Goal: Task Accomplishment & Management: Manage account settings

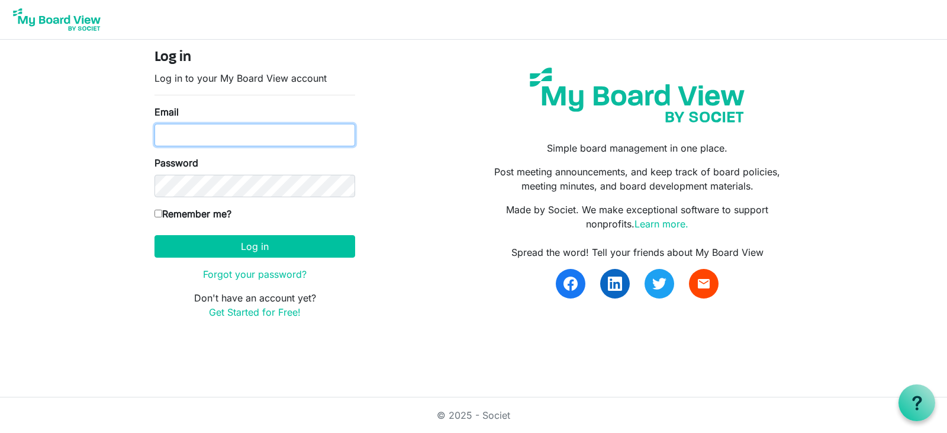
click at [191, 133] on input "Email" at bounding box center [255, 135] width 201 height 22
type input "[EMAIL_ADDRESS][DOMAIN_NAME]"
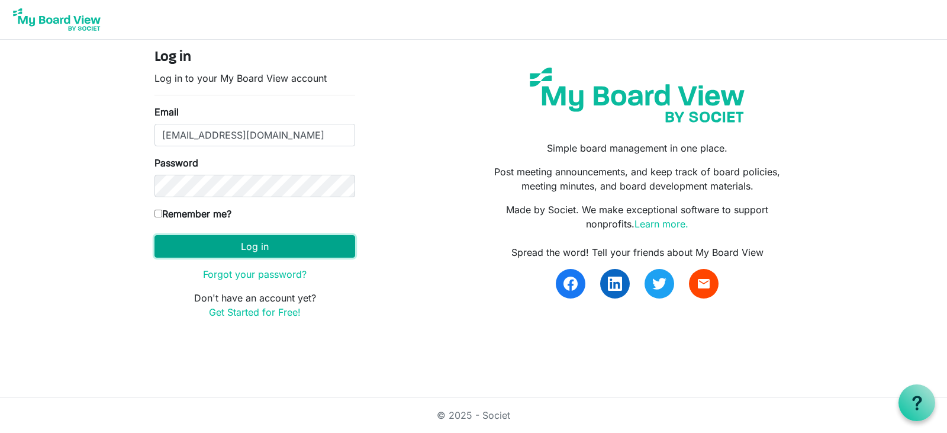
click at [274, 247] on button "Log in" at bounding box center [255, 246] width 201 height 22
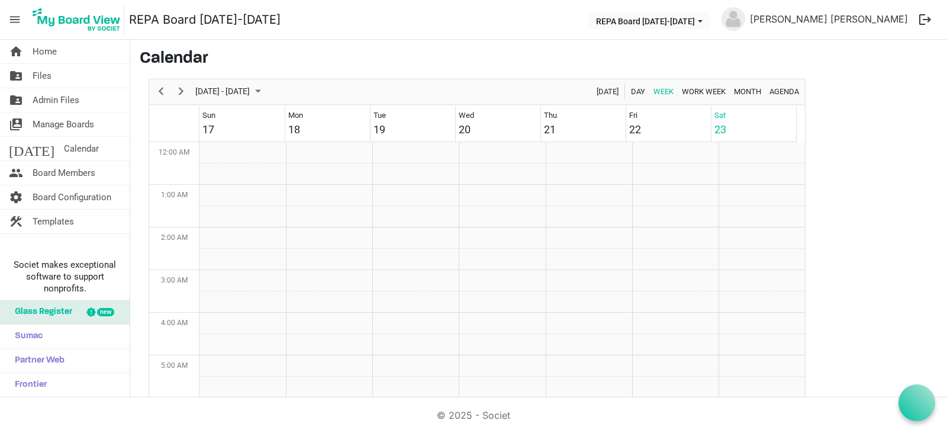
scroll to position [384, 0]
click at [49, 79] on span "Files" at bounding box center [42, 76] width 19 height 24
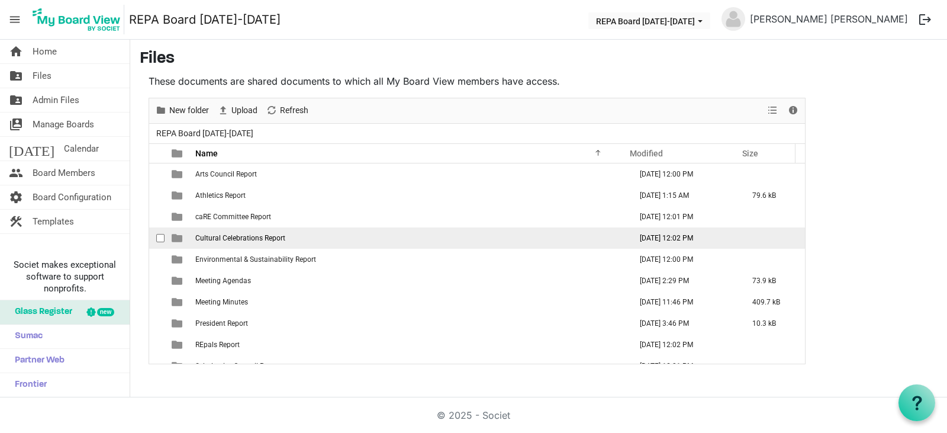
click at [266, 243] on td "Cultural Celebrations Report" at bounding box center [410, 237] width 436 height 21
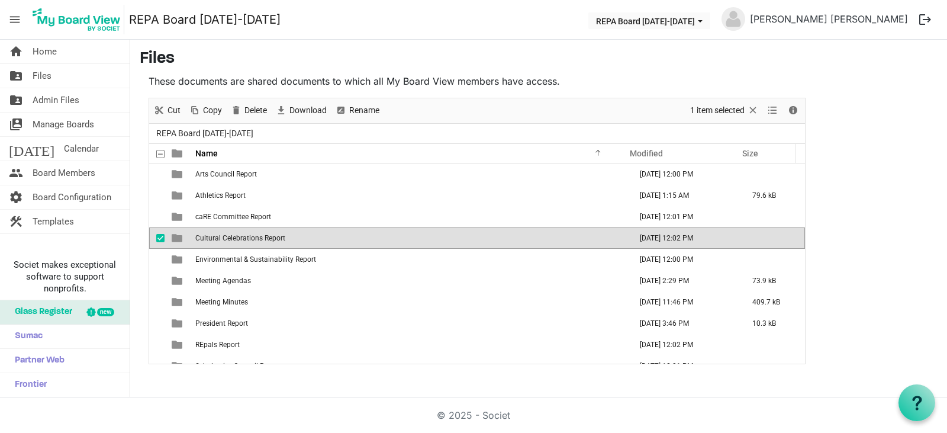
click at [665, 240] on td "[DATE] 12:02 PM" at bounding box center [684, 237] width 112 height 21
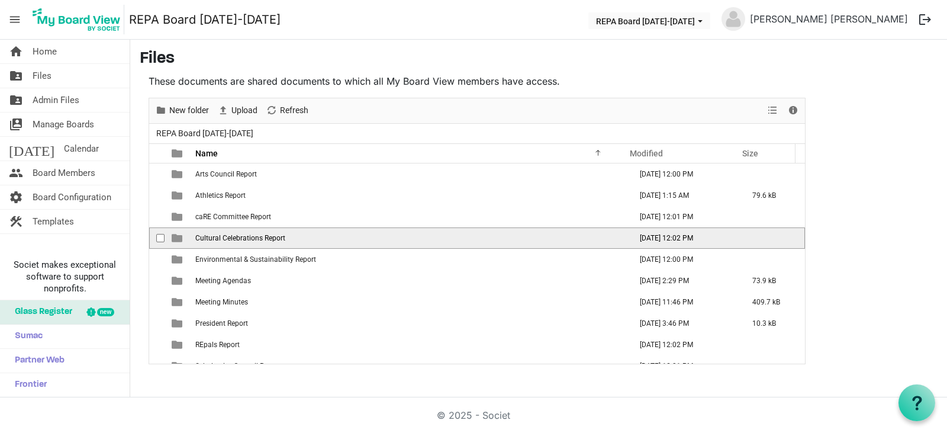
click at [665, 240] on td "[DATE] 12:02 PM" at bounding box center [684, 237] width 112 height 21
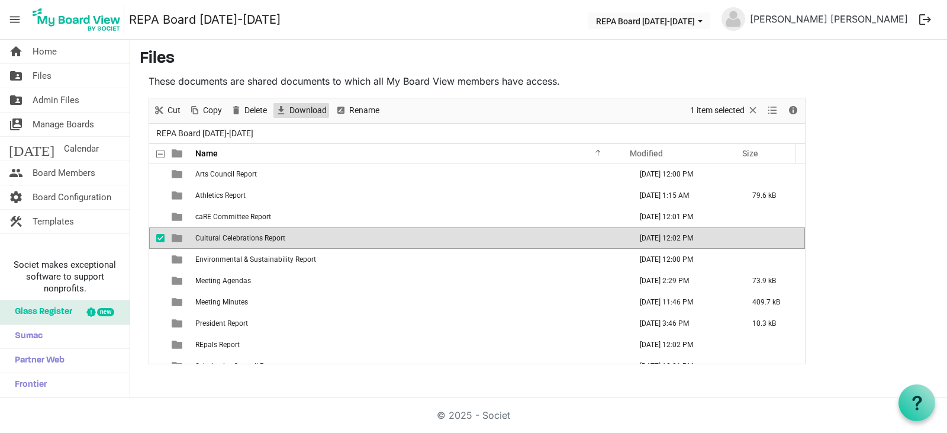
click at [314, 107] on span "Download" at bounding box center [308, 110] width 40 height 15
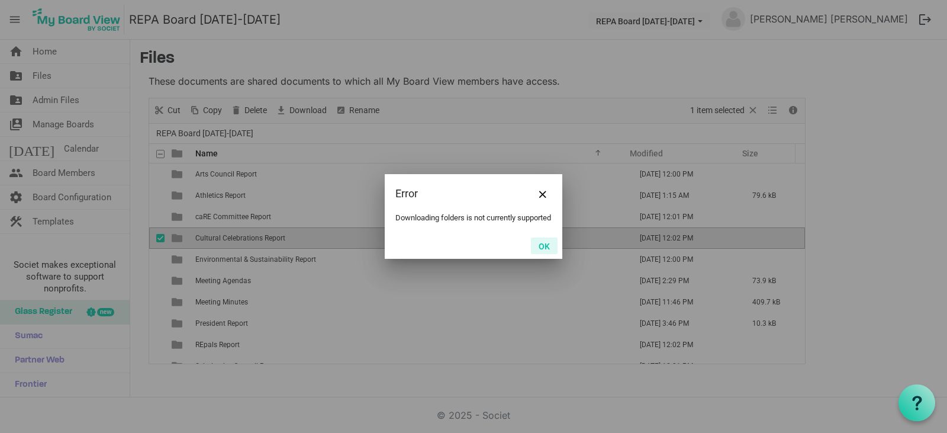
click at [545, 242] on button "OK" at bounding box center [544, 245] width 27 height 17
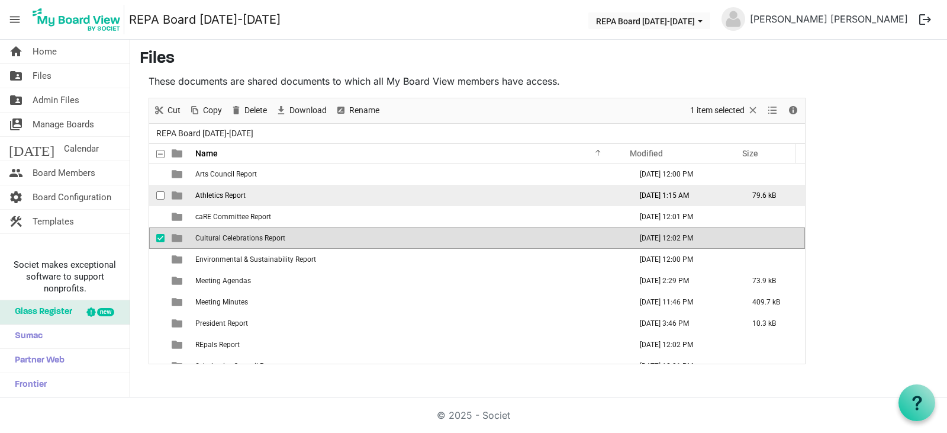
click at [235, 197] on span "Athletics Report" at bounding box center [220, 195] width 50 height 8
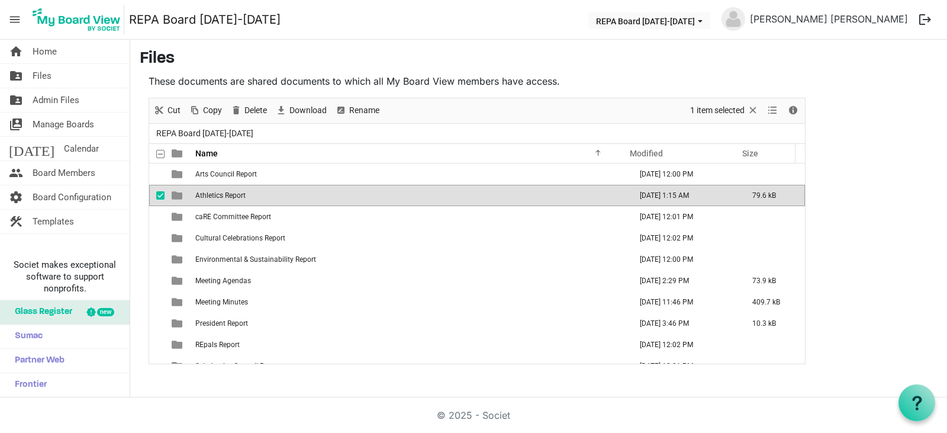
click at [235, 197] on span "Athletics Report" at bounding box center [220, 195] width 50 height 8
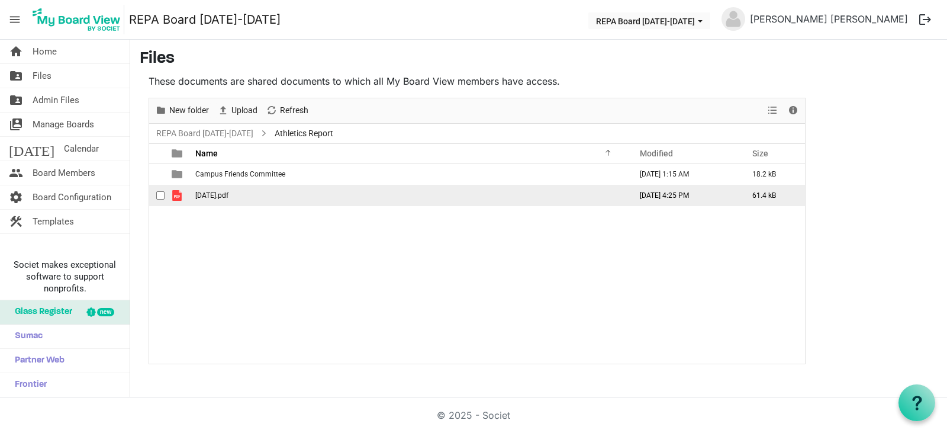
click at [229, 195] on span "August 20.pdf" at bounding box center [211, 195] width 33 height 8
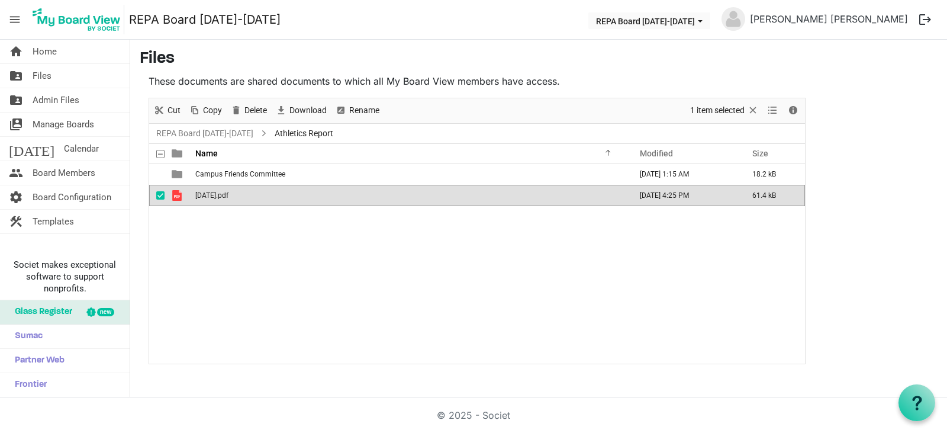
click at [214, 196] on span "August 20.pdf" at bounding box center [211, 195] width 33 height 8
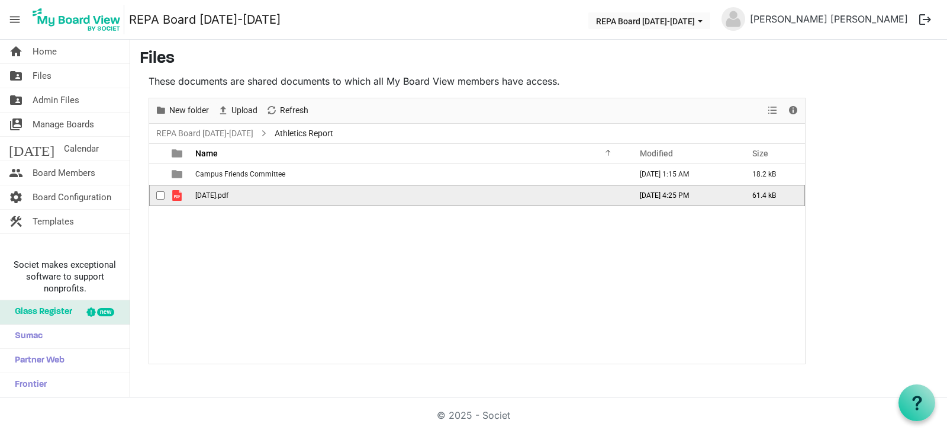
click at [214, 196] on span "August 20.pdf" at bounding box center [211, 195] width 33 height 8
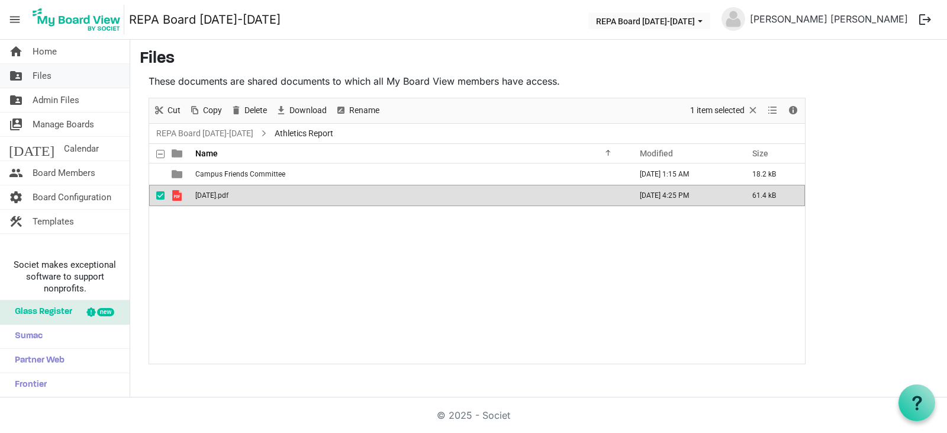
click at [59, 72] on link "folder_shared Files" at bounding box center [65, 76] width 130 height 24
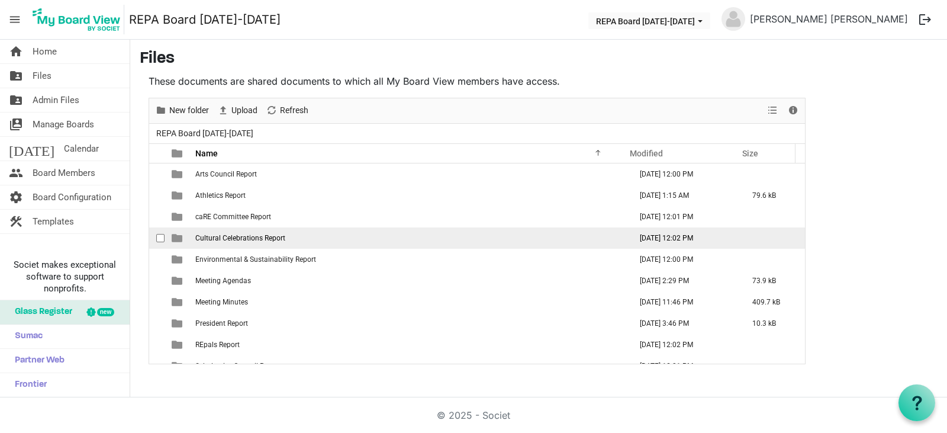
click at [222, 241] on span "Cultural Celebrations Report" at bounding box center [240, 238] width 90 height 8
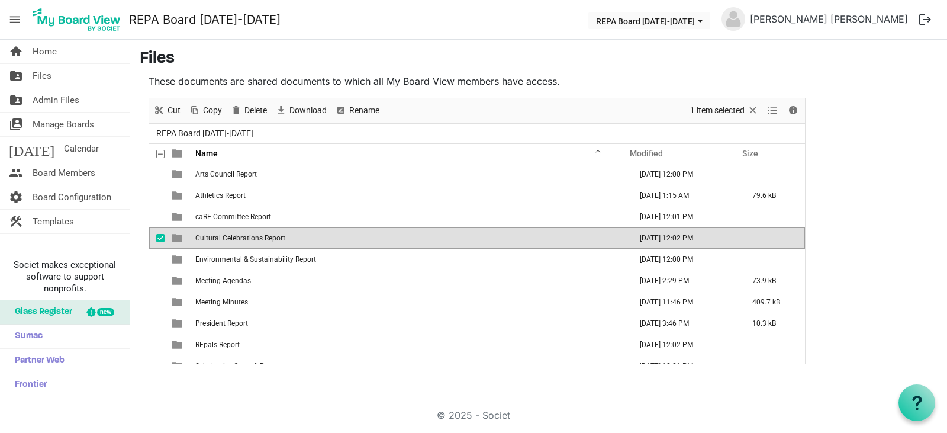
click at [226, 239] on span "Cultural Celebrations Report" at bounding box center [240, 238] width 90 height 8
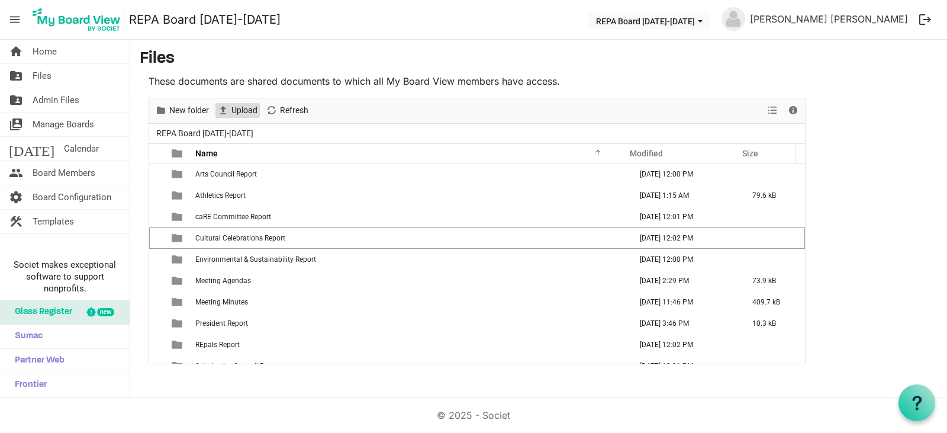
click at [230, 112] on span "Upload" at bounding box center [223, 110] width 14 height 15
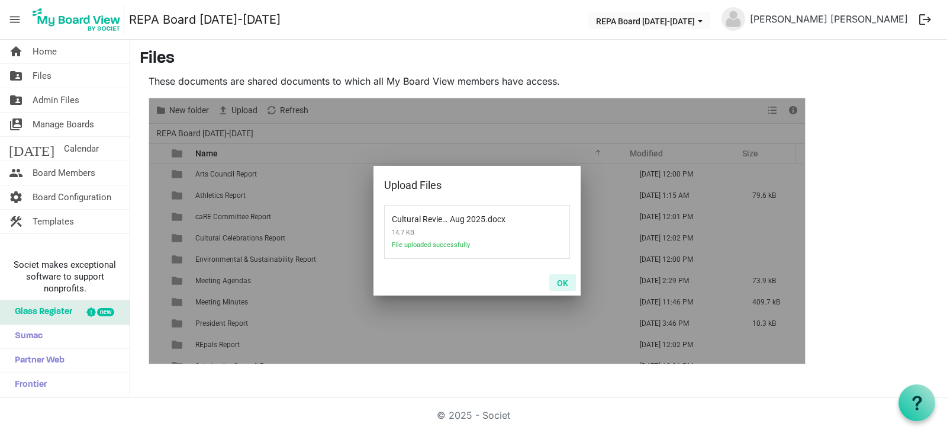
click at [566, 285] on button "OK" at bounding box center [562, 282] width 27 height 17
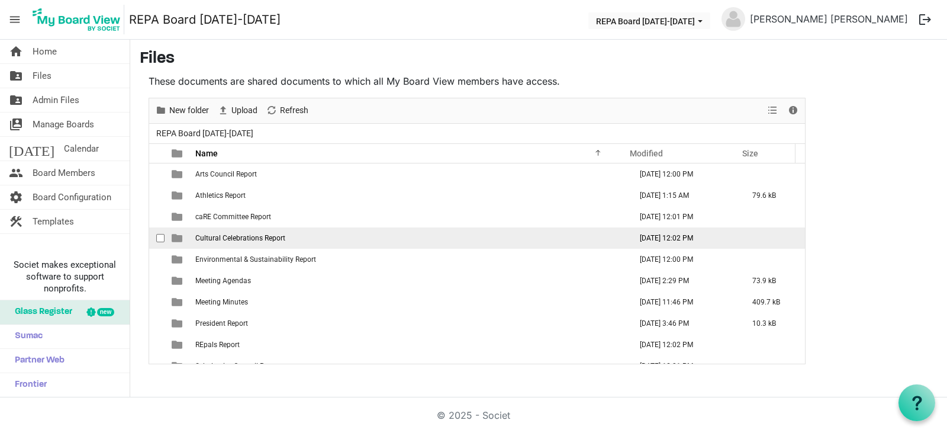
click at [263, 239] on span "Cultural Celebrations Report" at bounding box center [240, 238] width 90 height 8
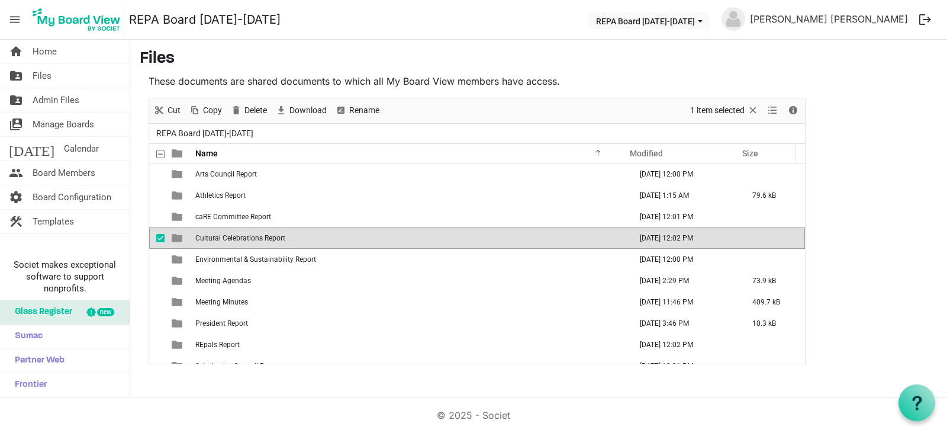
click at [158, 242] on span "checkbox" at bounding box center [160, 238] width 8 height 8
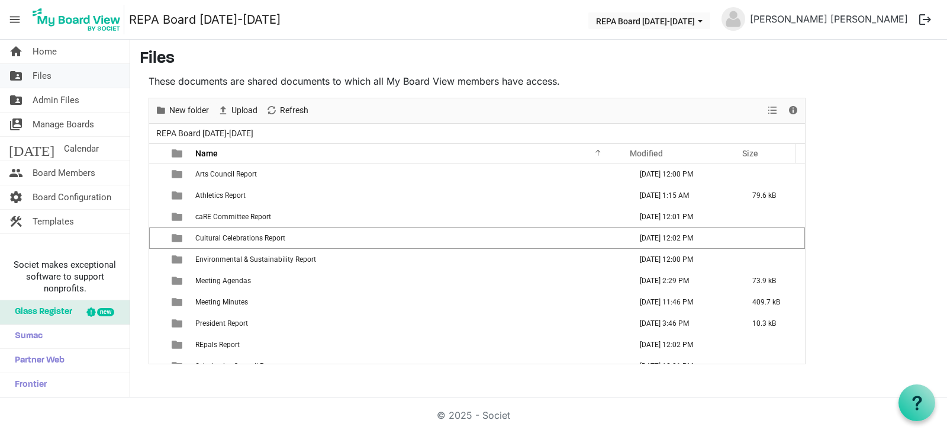
click at [43, 75] on span "Files" at bounding box center [42, 76] width 19 height 24
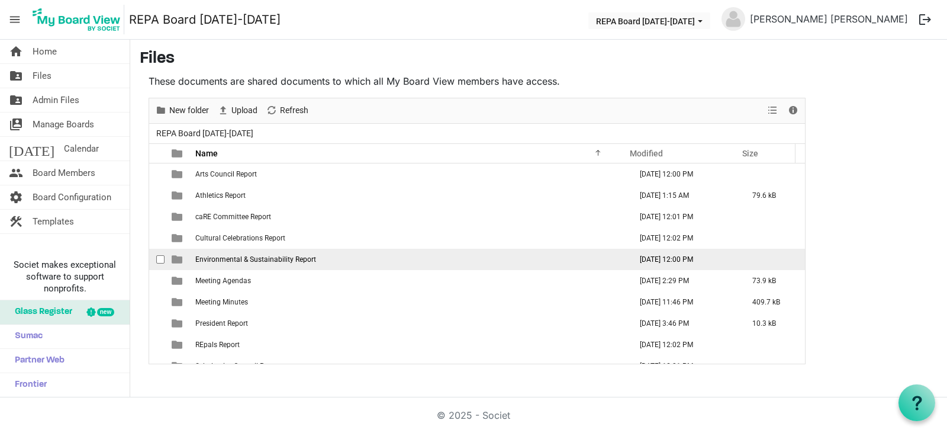
scroll to position [120, 0]
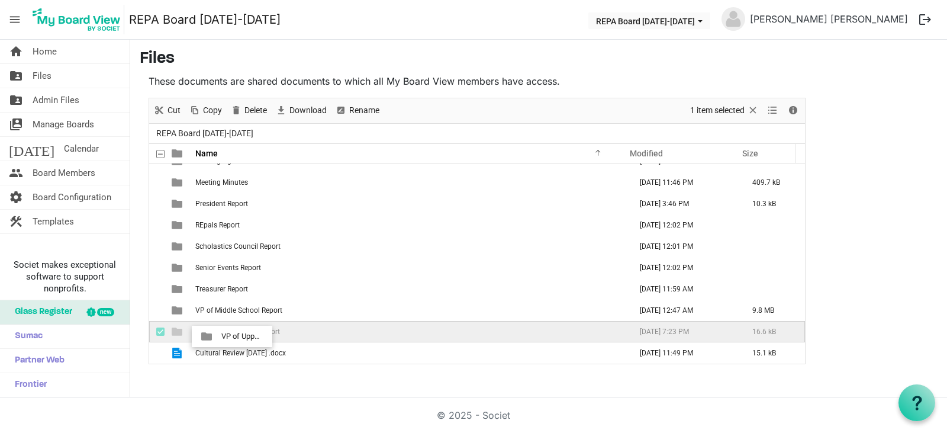
drag, startPoint x: 232, startPoint y: 355, endPoint x: 218, endPoint y: 336, distance: 23.7
click at [218, 336] on tbody "Arts Council Report August 15, 2025 12:00 PM Athletics Report August 23, 2025 1…" at bounding box center [477, 204] width 656 height 320
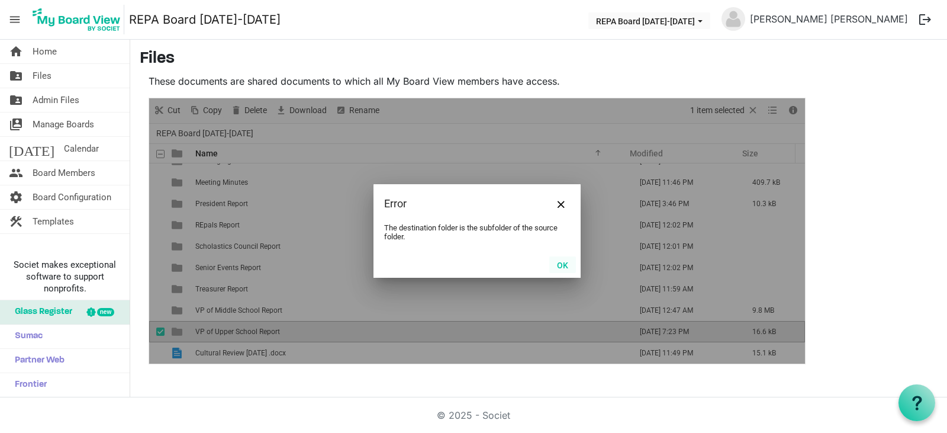
click at [561, 266] on button "OK" at bounding box center [562, 264] width 27 height 17
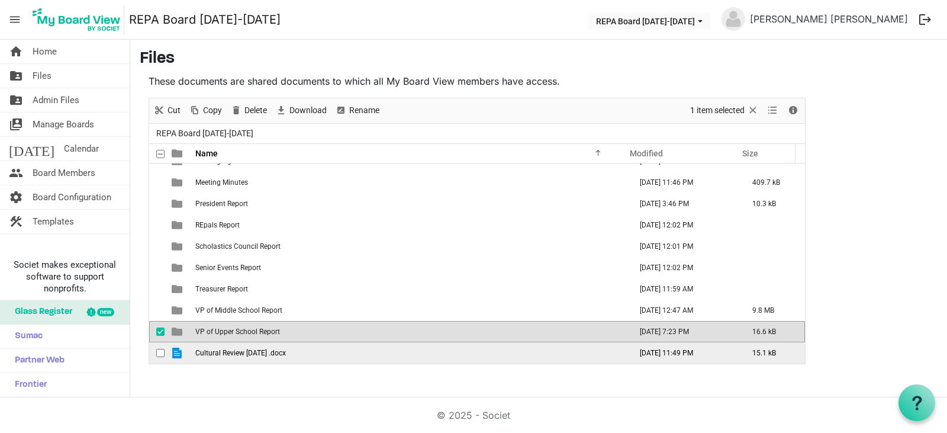
click at [307, 359] on td "Cultural Review Aug 2025 .docx" at bounding box center [410, 352] width 436 height 21
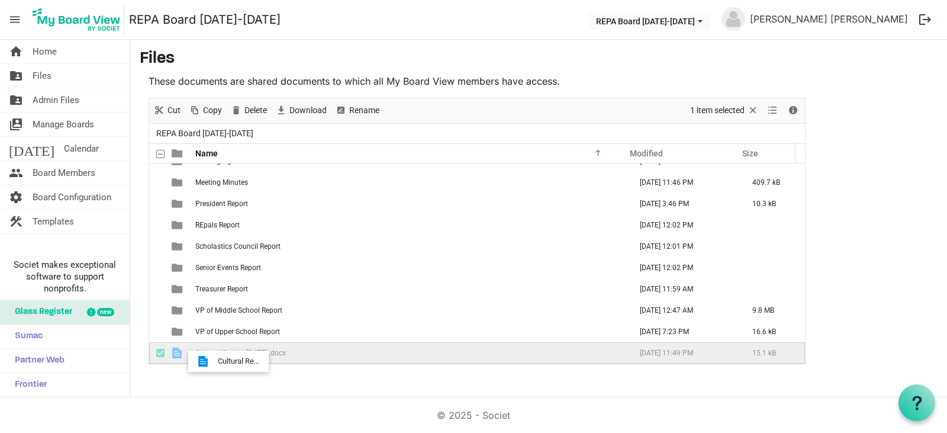
drag, startPoint x: 285, startPoint y: 355, endPoint x: 214, endPoint y: 361, distance: 71.3
click at [214, 361] on td "Cultural Review Aug 2025 .docx" at bounding box center [410, 352] width 436 height 21
drag, startPoint x: 214, startPoint y: 361, endPoint x: 193, endPoint y: 351, distance: 23.6
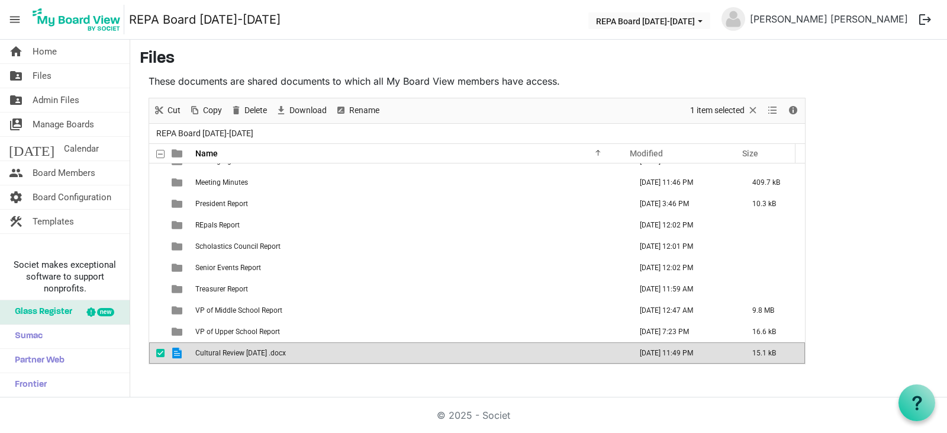
click at [210, 352] on span "Cultural Review Aug 2025 .docx" at bounding box center [240, 353] width 91 height 8
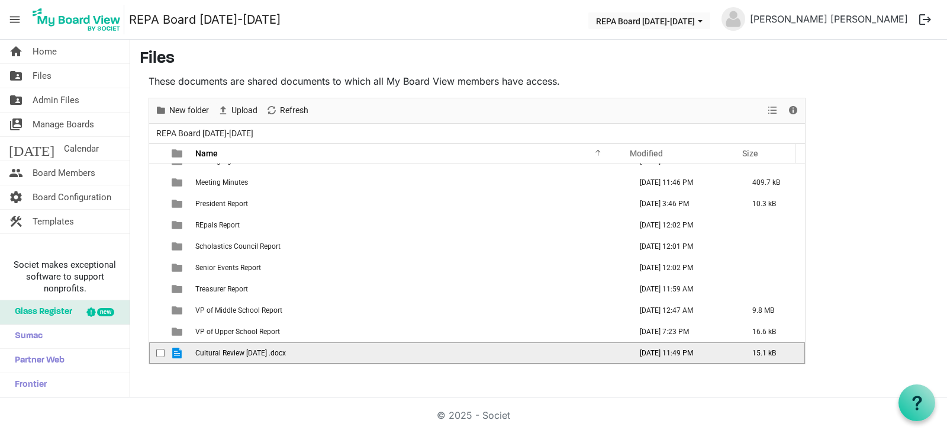
click at [156, 356] on td "checkbox" at bounding box center [156, 352] width 15 height 21
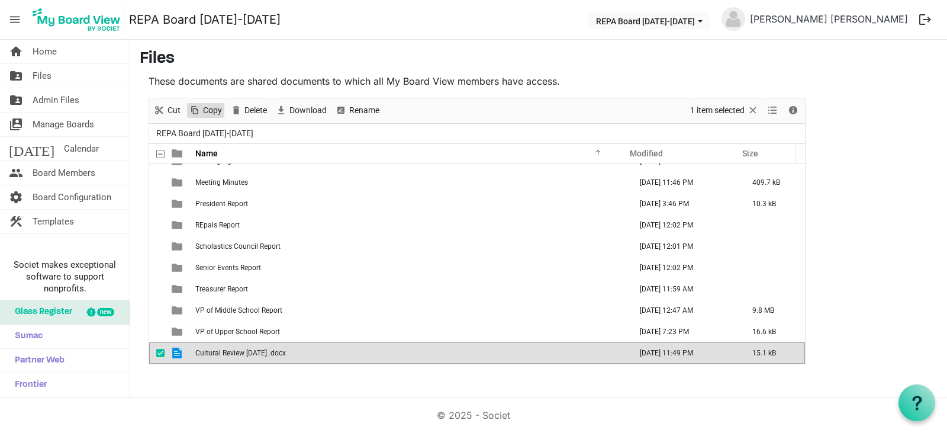
click at [211, 108] on span "Copy" at bounding box center [212, 110] width 21 height 15
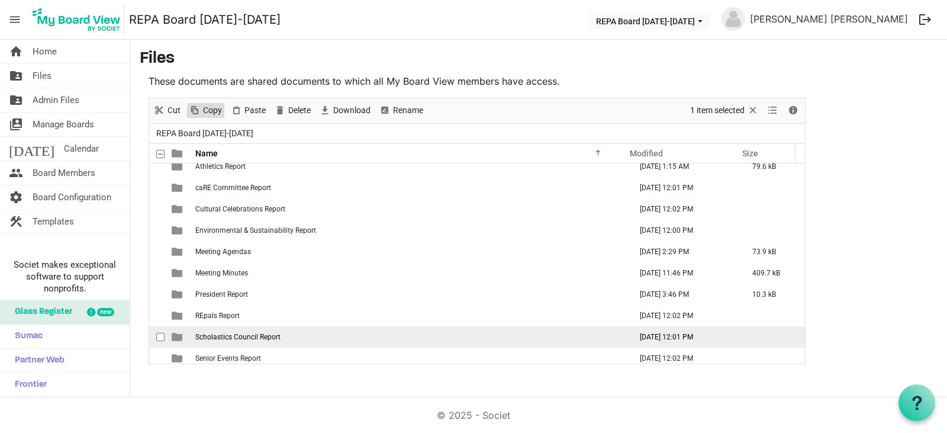
scroll to position [28, 0]
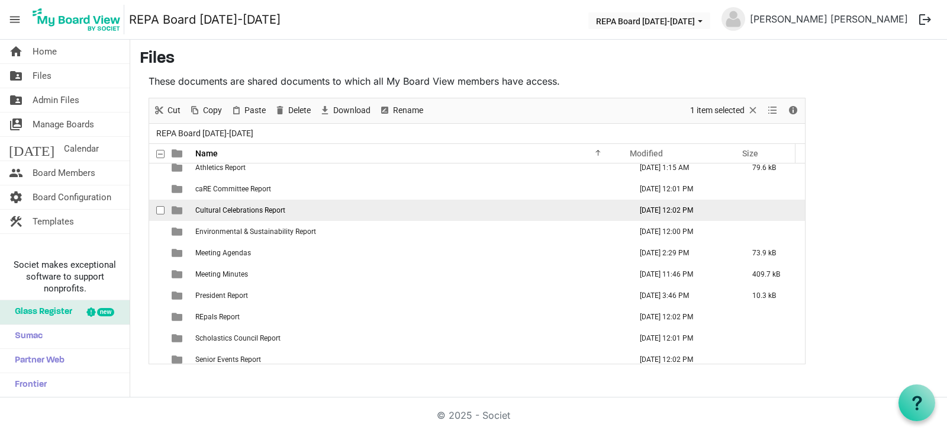
click at [243, 212] on span "Cultural Celebrations Report" at bounding box center [240, 210] width 90 height 8
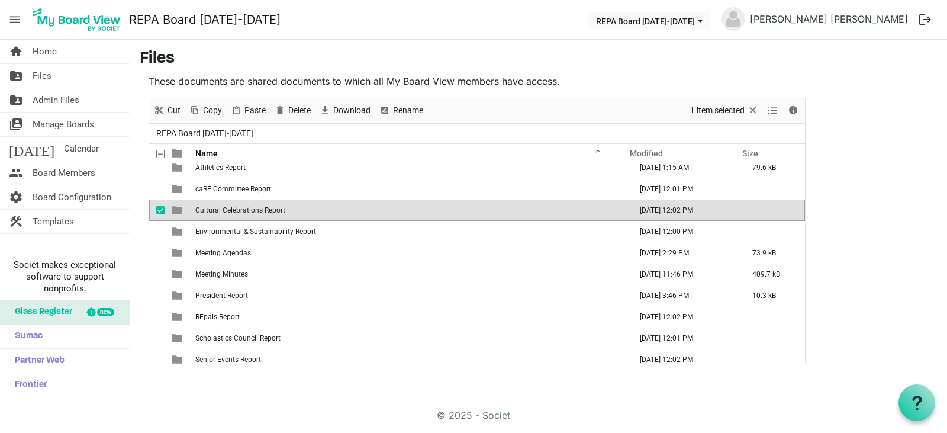
click at [243, 212] on span "Cultural Celebrations Report" at bounding box center [240, 210] width 90 height 8
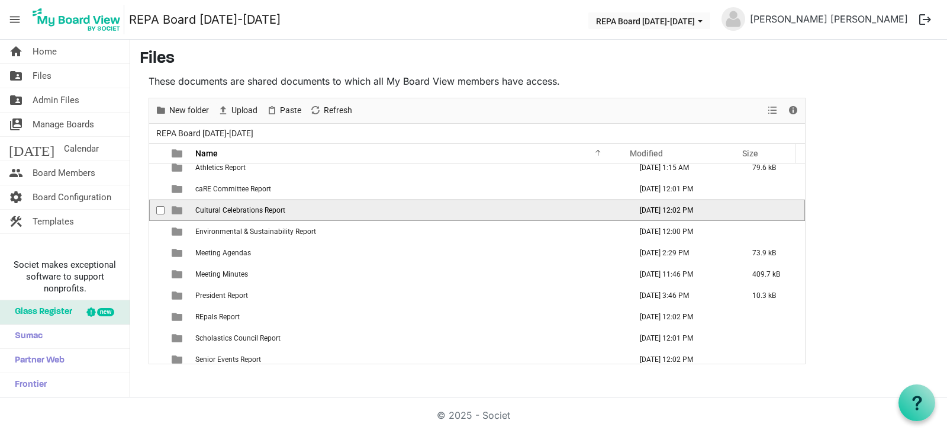
click at [243, 212] on span "Cultural Celebrations Report" at bounding box center [240, 210] width 90 height 8
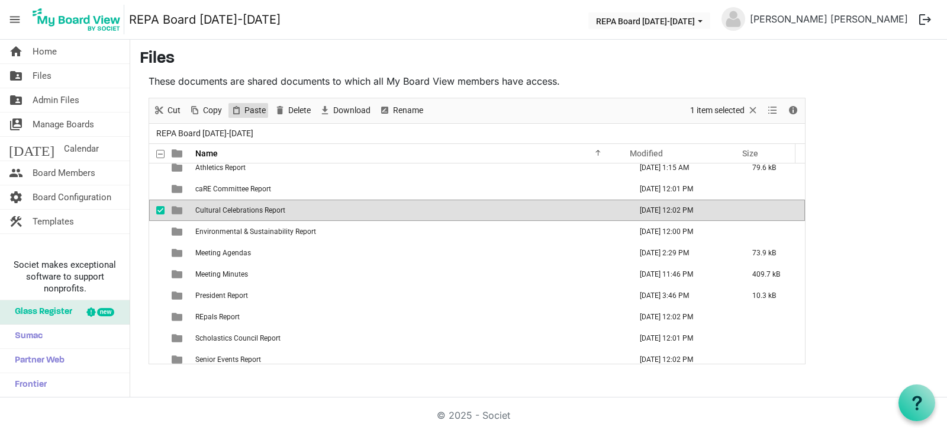
click at [255, 112] on span "Paste" at bounding box center [255, 110] width 24 height 15
click at [255, 112] on div "New folder Upload Cut Copy Paste Delete Download Rename Sort by Refresh 1 item …" at bounding box center [477, 231] width 657 height 266
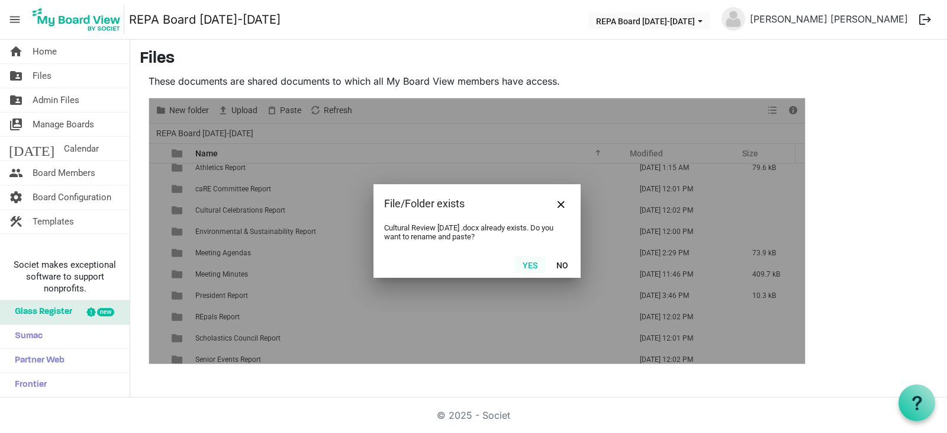
click at [533, 266] on button "Yes" at bounding box center [530, 264] width 30 height 17
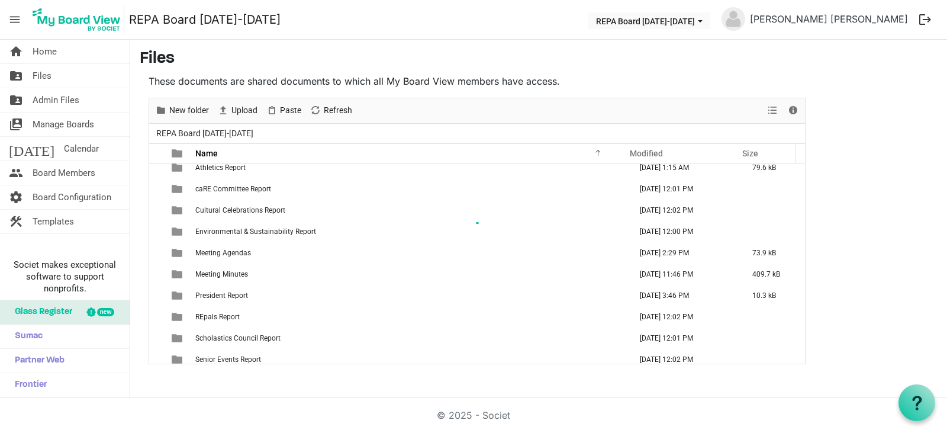
scroll to position [141, 0]
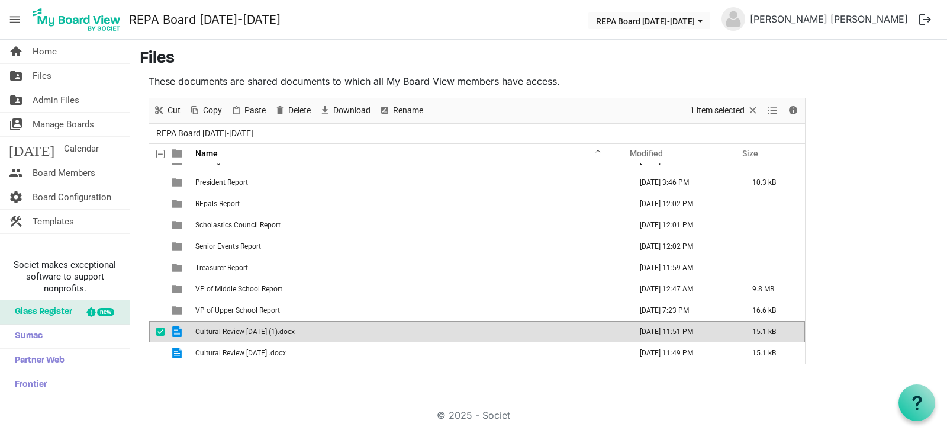
click at [157, 335] on span "checkbox" at bounding box center [160, 331] width 8 height 8
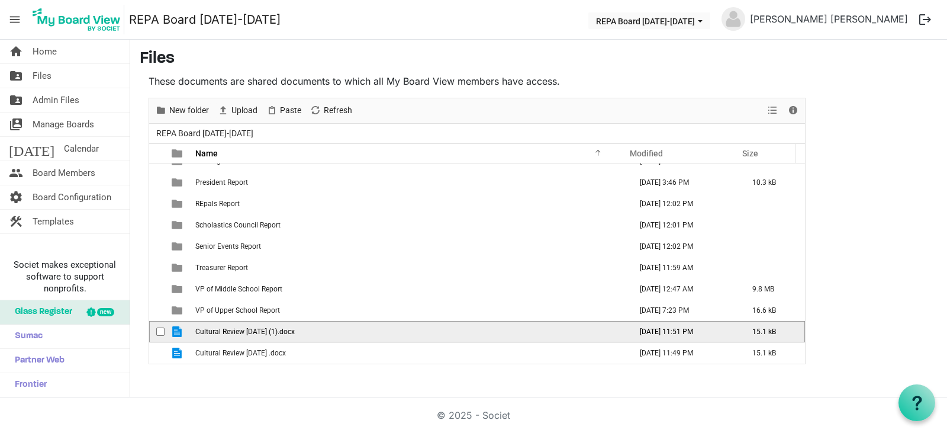
click at [163, 331] on span "checkbox" at bounding box center [160, 331] width 8 height 8
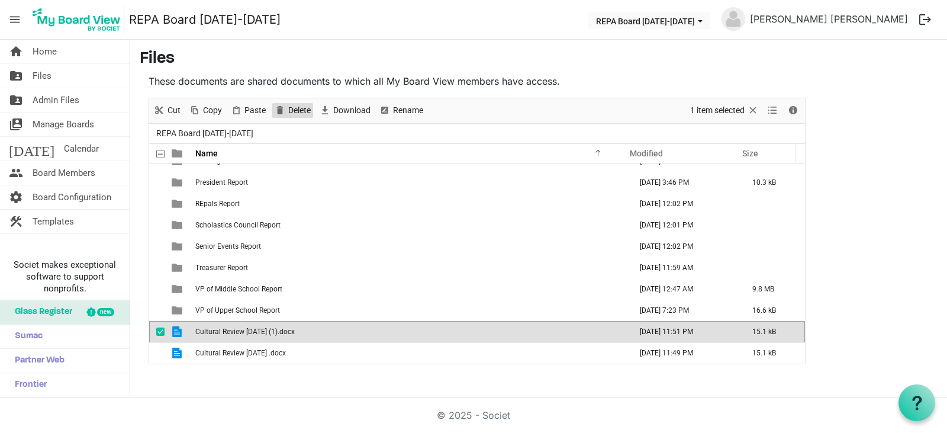
click at [294, 117] on span "Delete" at bounding box center [299, 110] width 25 height 15
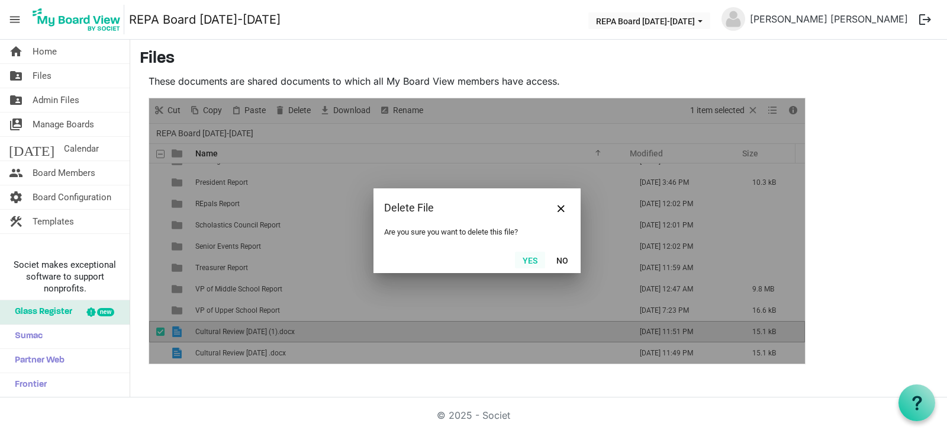
click at [529, 264] on button "Yes" at bounding box center [530, 260] width 30 height 17
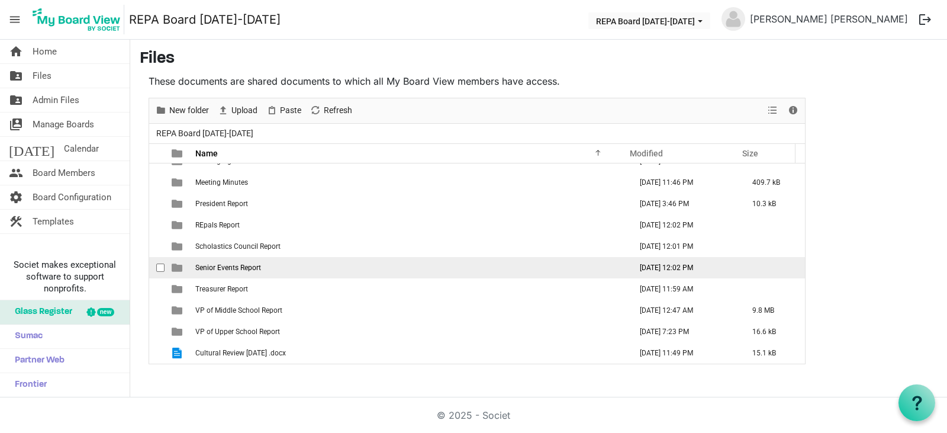
scroll to position [0, 0]
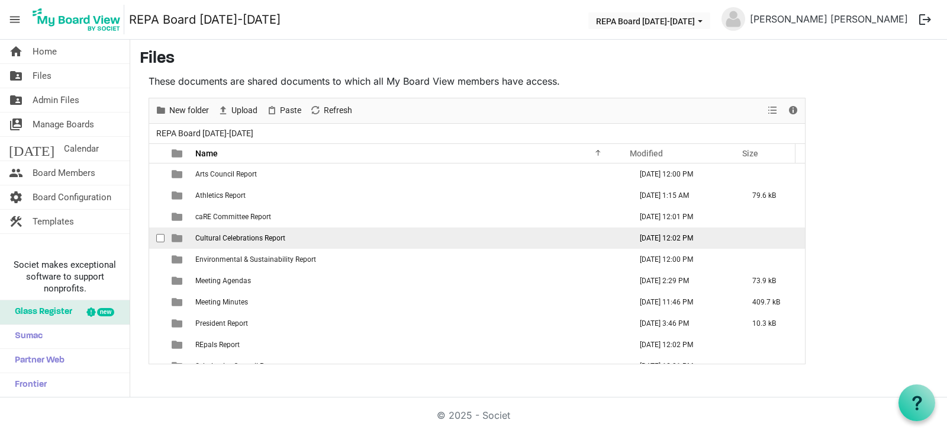
click at [250, 242] on span "Cultural Celebrations Report" at bounding box center [240, 238] width 90 height 8
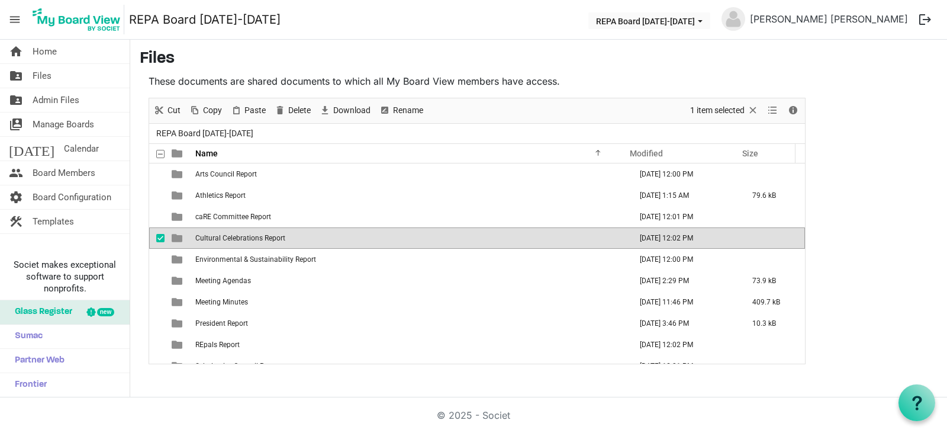
click at [250, 242] on span "Cultural Celebrations Report" at bounding box center [240, 238] width 90 height 8
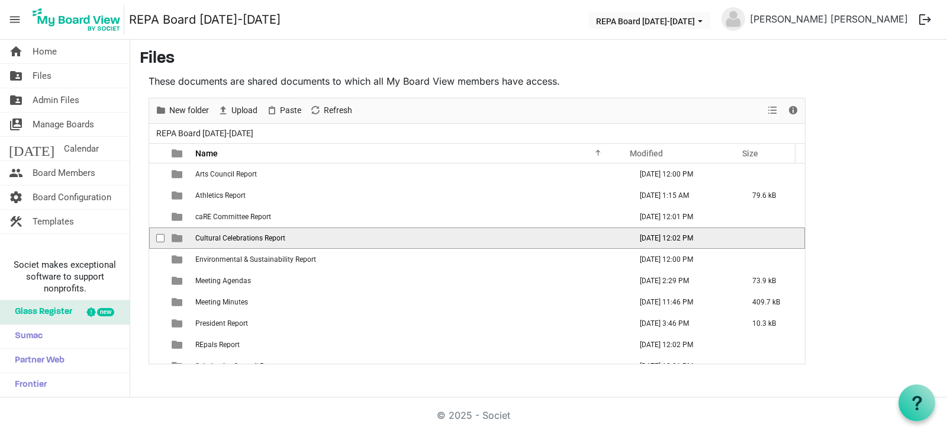
click at [250, 242] on span "Cultural Celebrations Report" at bounding box center [240, 238] width 90 height 8
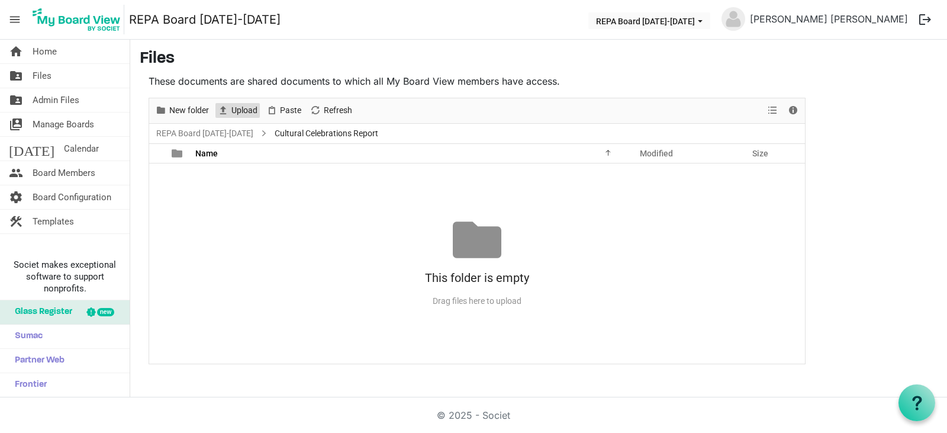
click at [238, 108] on span "Upload" at bounding box center [244, 110] width 28 height 15
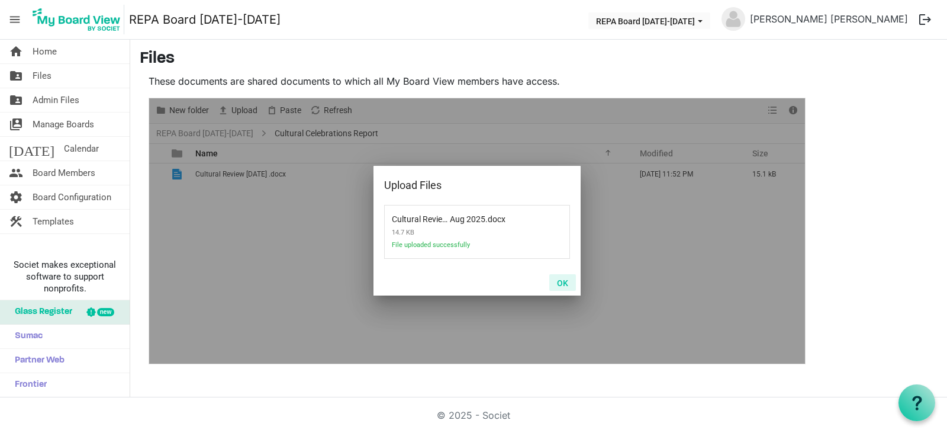
click at [564, 283] on button "OK" at bounding box center [562, 282] width 27 height 17
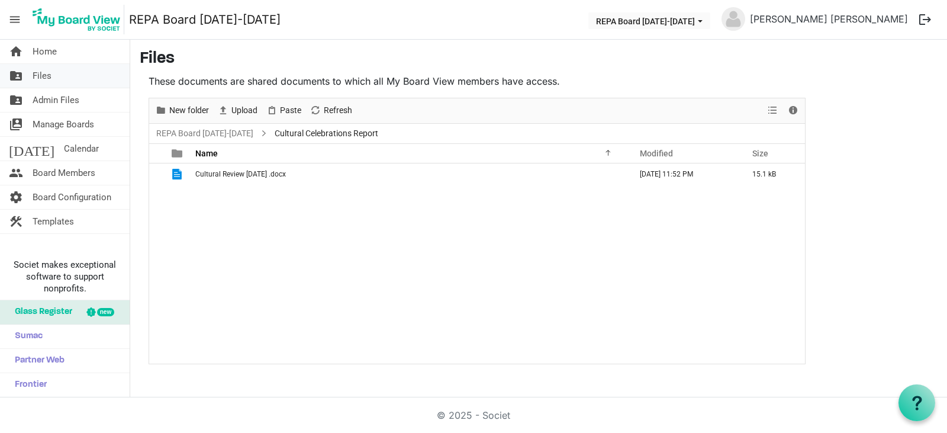
click at [57, 77] on link "folder_shared Files" at bounding box center [65, 76] width 130 height 24
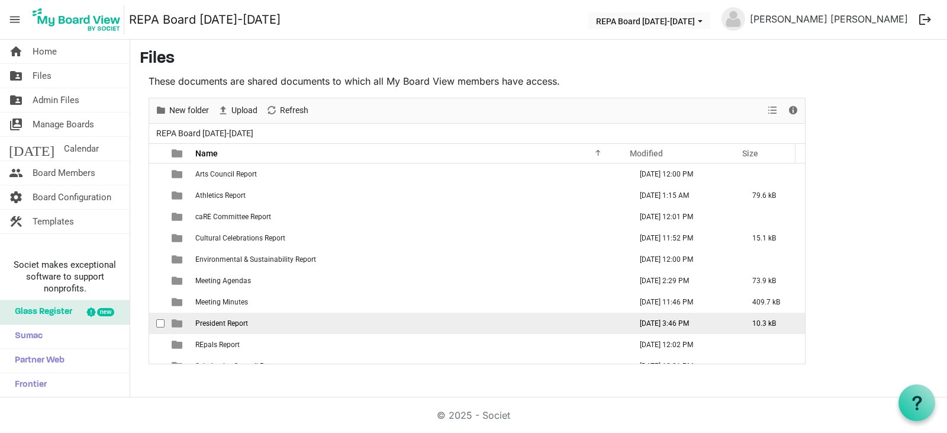
scroll to position [120, 0]
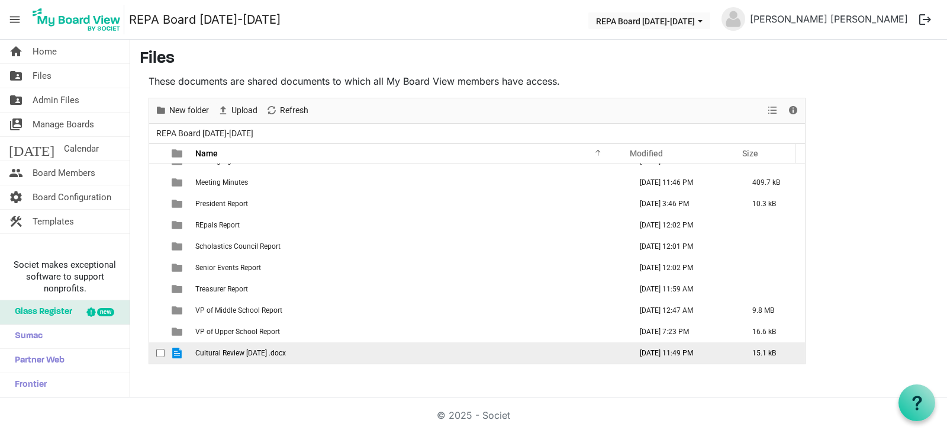
click at [247, 357] on td "Cultural Review [DATE] .docx" at bounding box center [410, 352] width 436 height 21
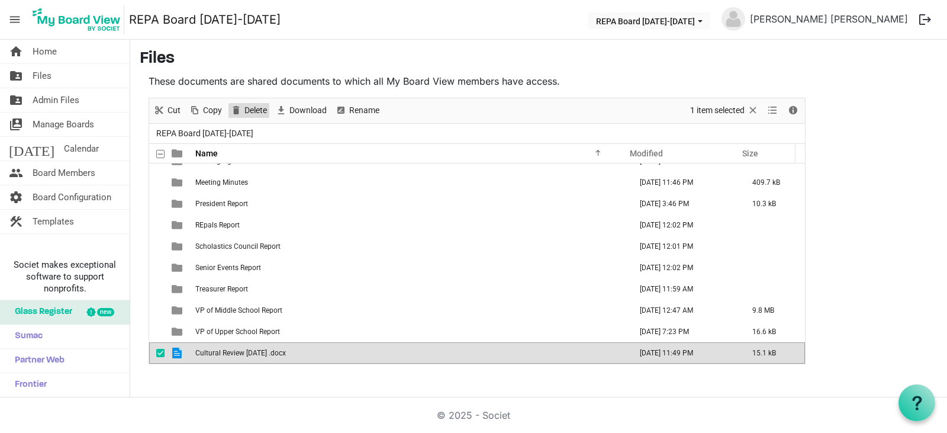
click at [247, 114] on span "Delete" at bounding box center [255, 110] width 25 height 15
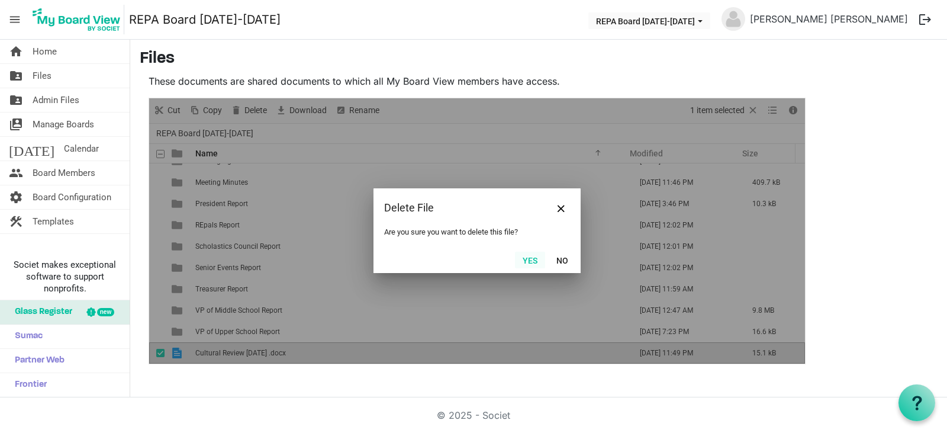
click at [528, 262] on button "Yes" at bounding box center [530, 260] width 30 height 17
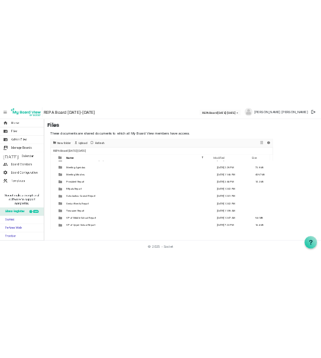
scroll to position [0, 0]
